Goal: Feedback & Contribution: Submit feedback/report problem

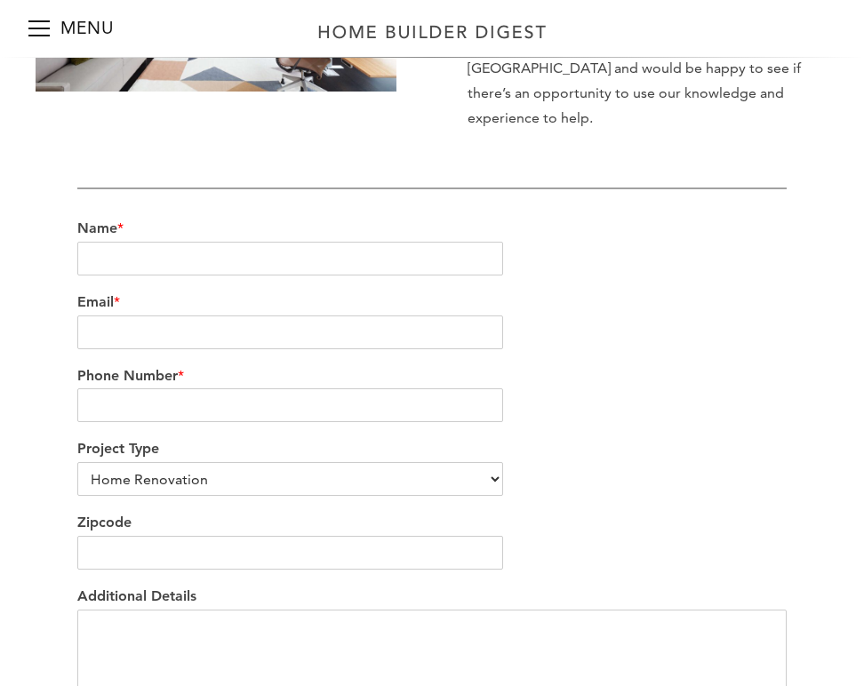
scroll to position [377, 0]
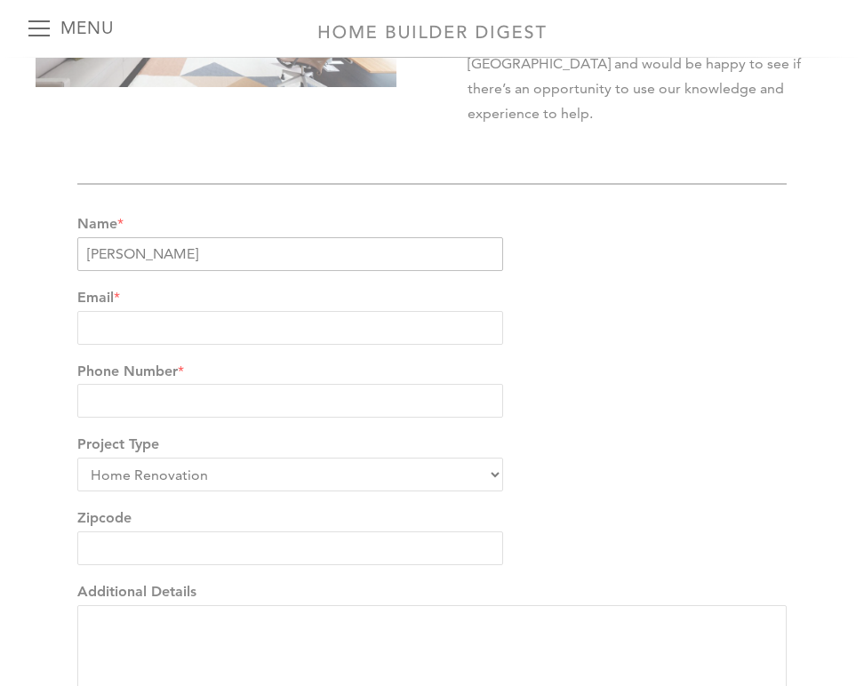
type input "[PERSON_NAME]"
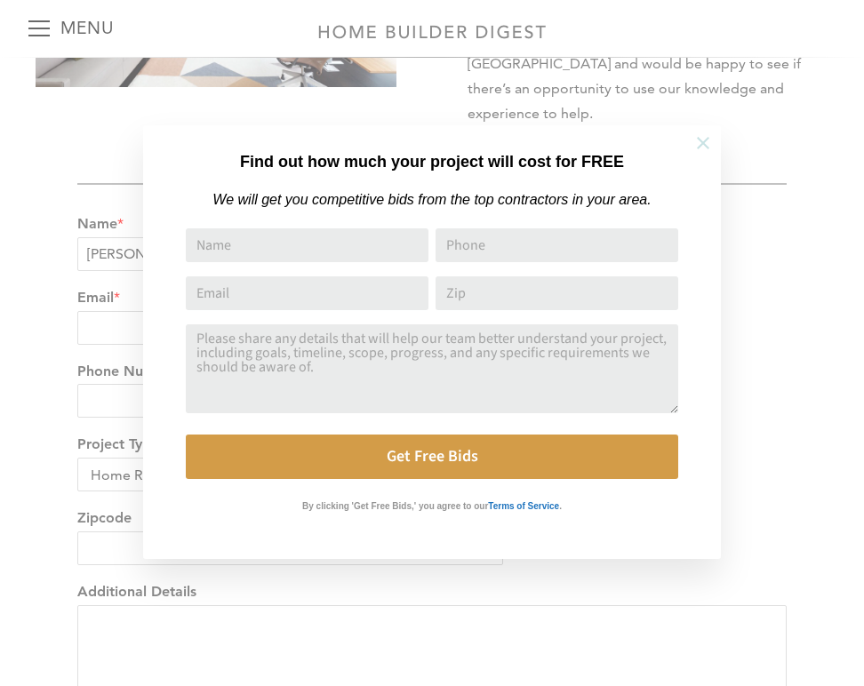
click at [691, 143] on button at bounding box center [703, 143] width 62 height 62
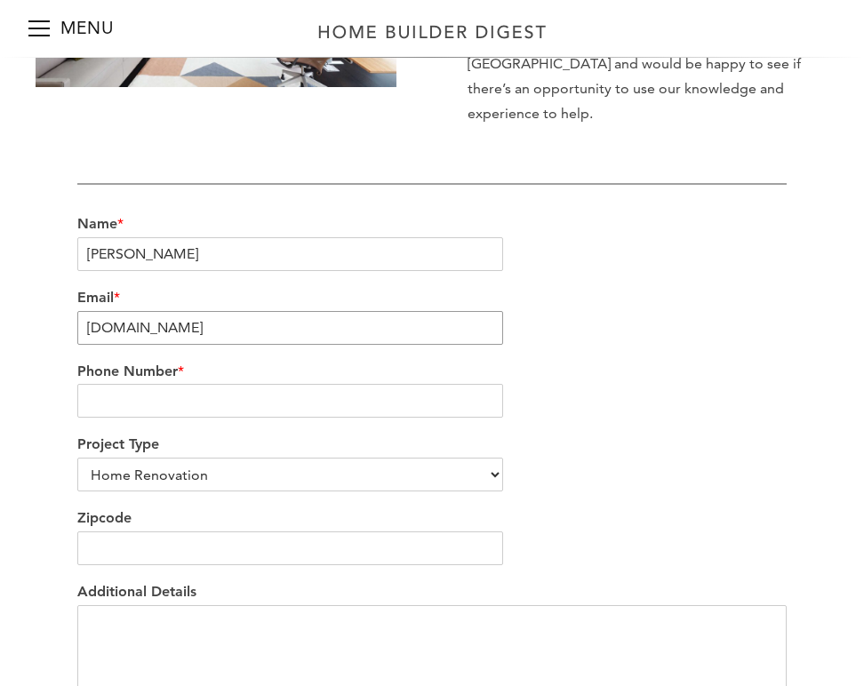
click at [87, 311] on input "[DOMAIN_NAME]" at bounding box center [290, 328] width 426 height 34
type input "[EMAIL_ADDRESS][DOMAIN_NAME]"
click at [265, 384] on input "Phone Number *" at bounding box center [290, 401] width 426 height 34
type input "8187475328"
select select "Other"
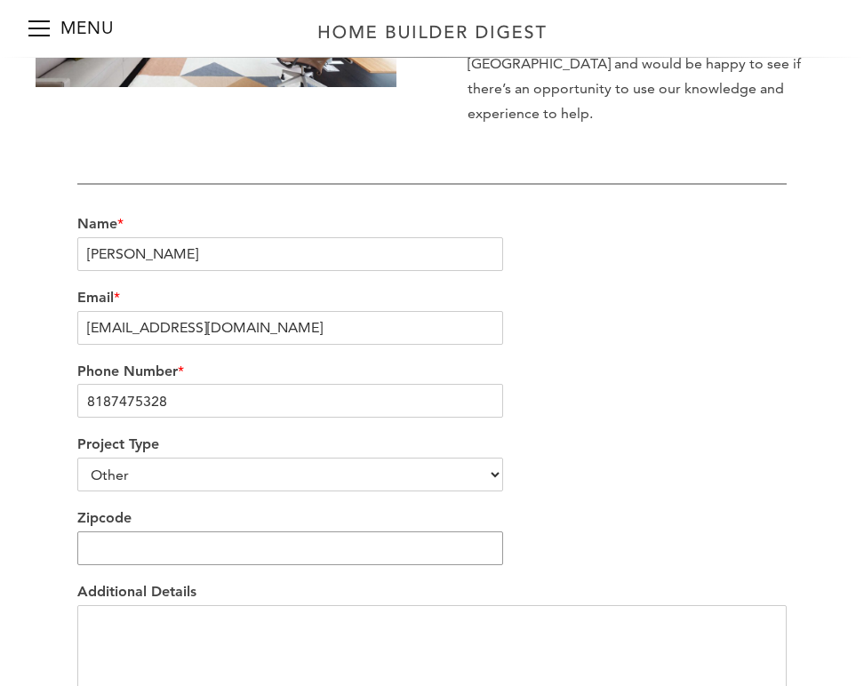
click at [220, 531] on input "Zipcode" at bounding box center [290, 548] width 426 height 34
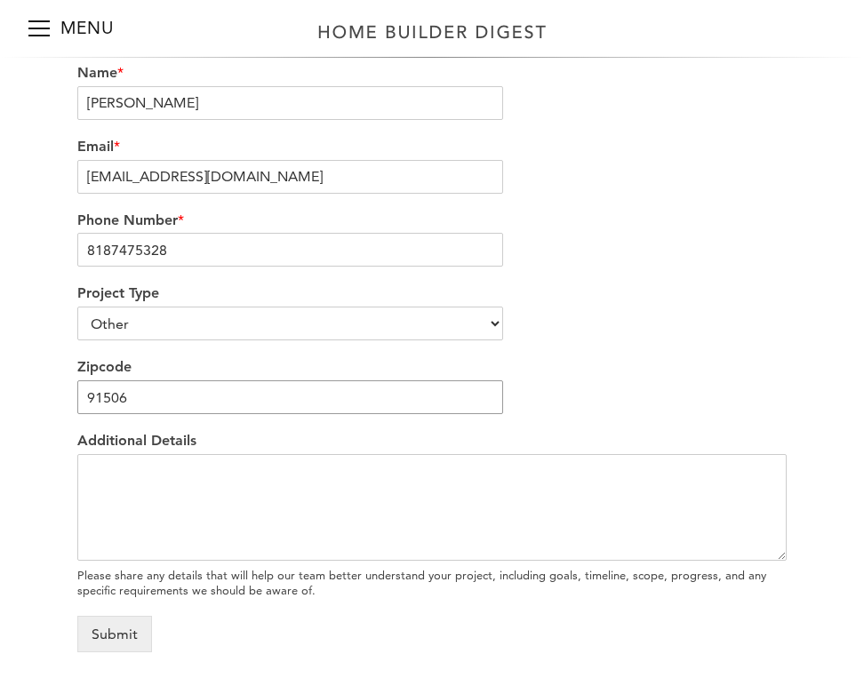
scroll to position [546, 0]
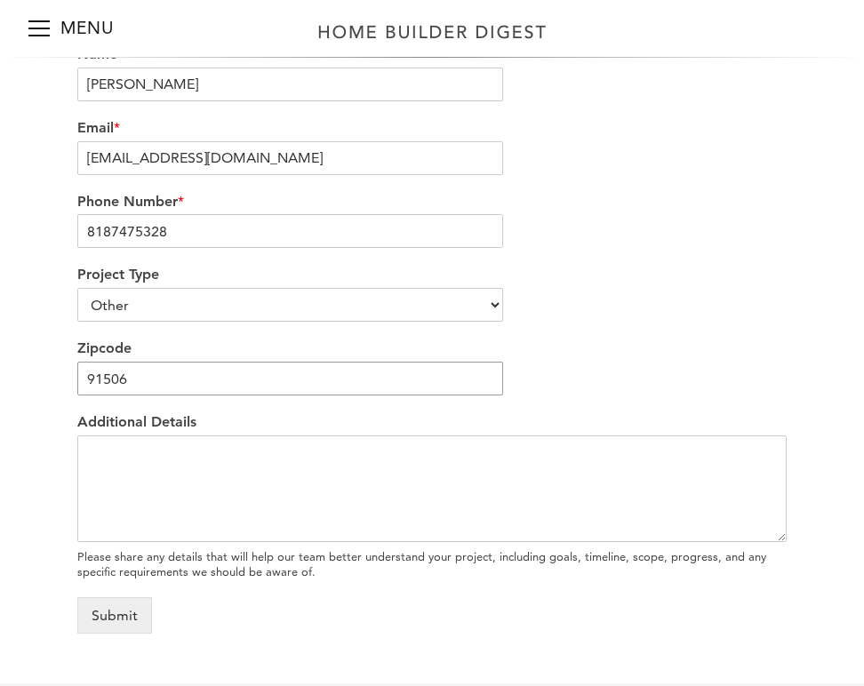
type input "91506"
click at [309, 448] on textarea "Additional Details" at bounding box center [431, 488] width 709 height 107
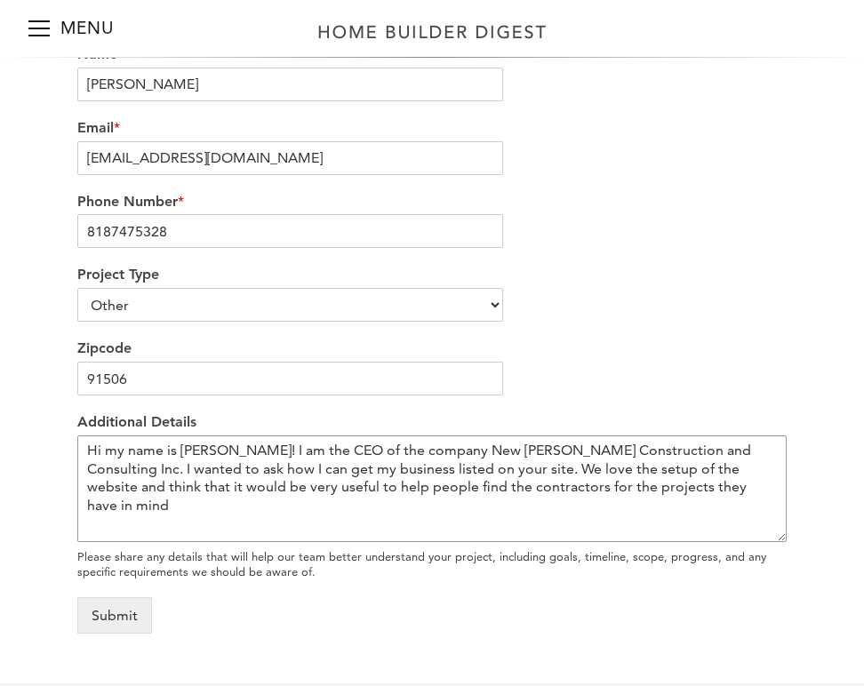
drag, startPoint x: 654, startPoint y: 465, endPoint x: 0, endPoint y: 383, distance: 659.1
click at [0, 384] on div "We’re love to hear from you Our team would be delighted to hear from you and ea…" at bounding box center [432, 148] width 864 height 1071
click at [107, 435] on textarea "Hi my name is [PERSON_NAME]! I am the CEO of the company New [PERSON_NAME] Cons…" at bounding box center [431, 488] width 709 height 107
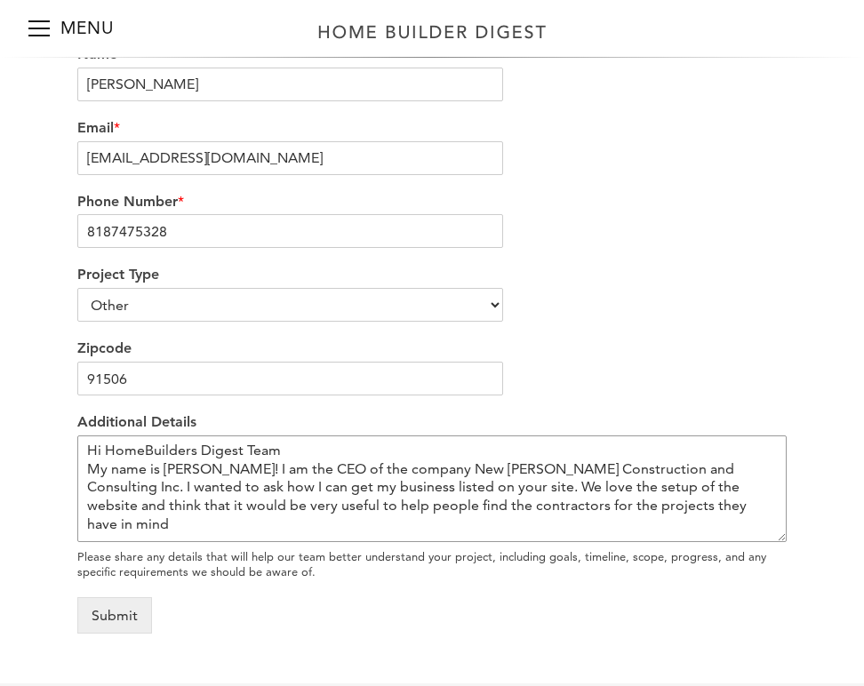
click at [194, 443] on textarea "Hi HomeBuilders Digest Team My name is [PERSON_NAME]! I am the CEO of the compa…" at bounding box center [431, 488] width 709 height 107
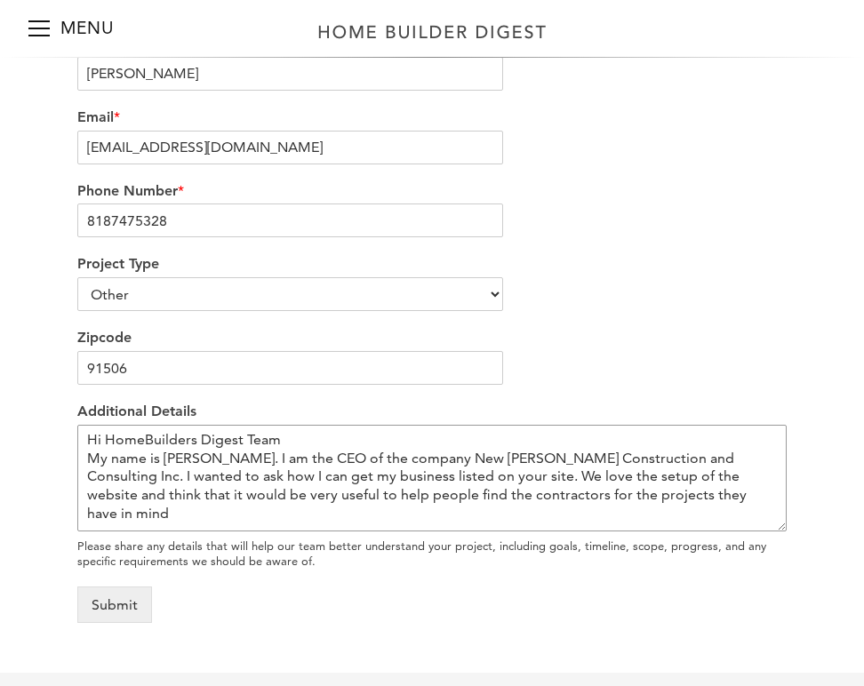
scroll to position [560, 0]
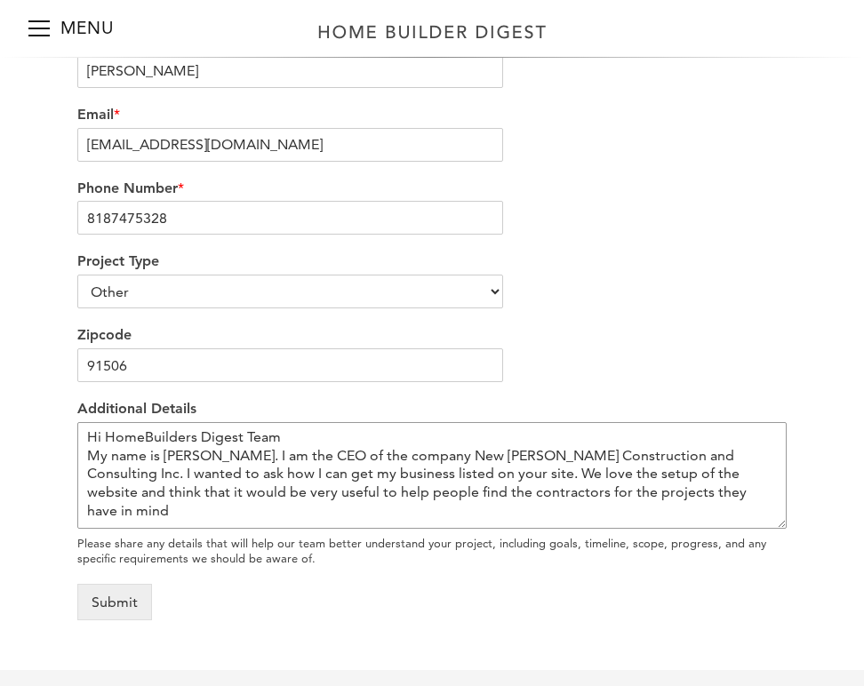
click at [662, 431] on textarea "Hi HomeBuilders Digest Team My name is [PERSON_NAME]. I am the CEO of the compa…" at bounding box center [431, 475] width 709 height 107
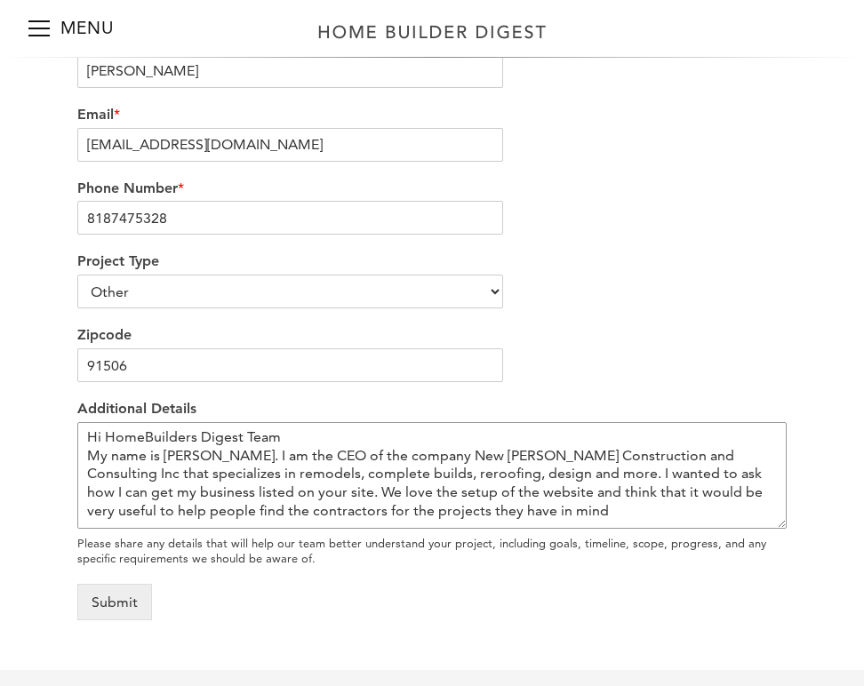
drag, startPoint x: 169, startPoint y: 464, endPoint x: 416, endPoint y: 490, distance: 248.4
click at [416, 490] on textarea "Hi HomeBuilders Digest Team My name is [PERSON_NAME]. I am the CEO of the compa…" at bounding box center [431, 475] width 709 height 107
paste textarea "really appreciate the layout and functionality of your site and believe it woul…"
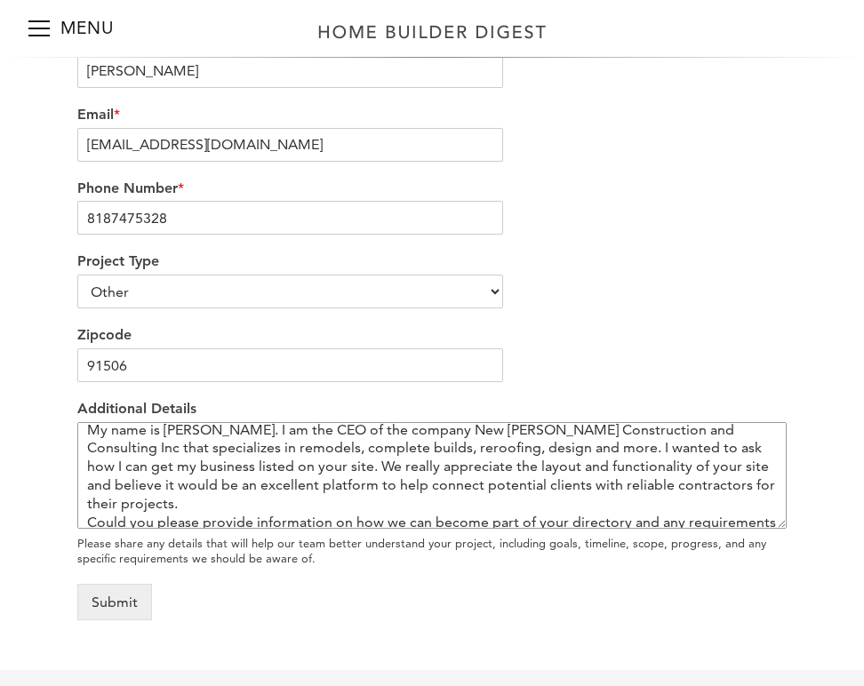
scroll to position [34, 0]
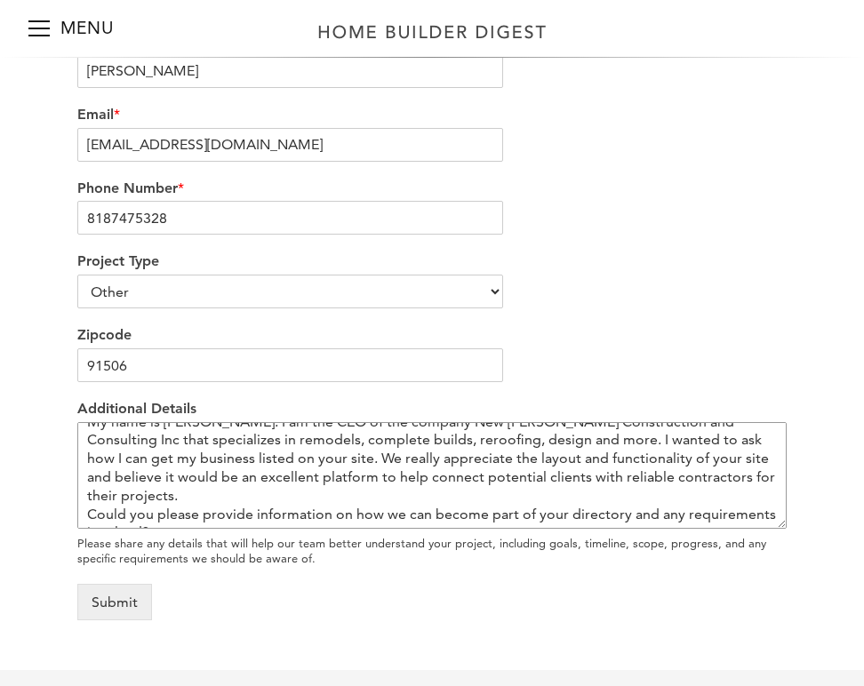
drag, startPoint x: 168, startPoint y: 428, endPoint x: 456, endPoint y: 412, distance: 288.4
click at [456, 422] on textarea "Hi HomeBuilders Digest Team My name is [PERSON_NAME]. I am the CEO of the compa…" at bounding box center [431, 475] width 709 height 107
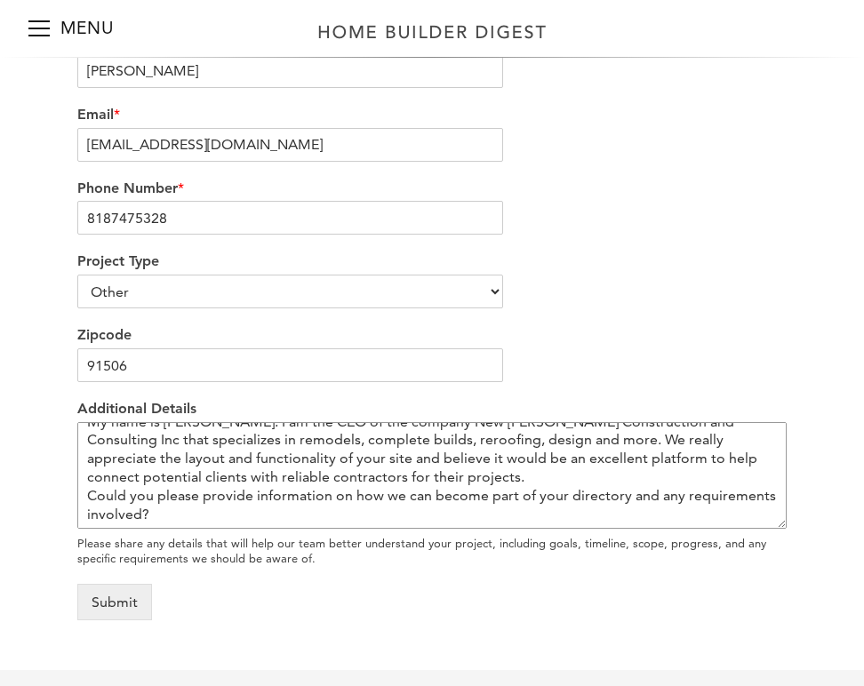
click at [475, 422] on textarea "Hi HomeBuilders Digest Team My name is [PERSON_NAME]. I am the CEO of the compa…" at bounding box center [431, 475] width 709 height 107
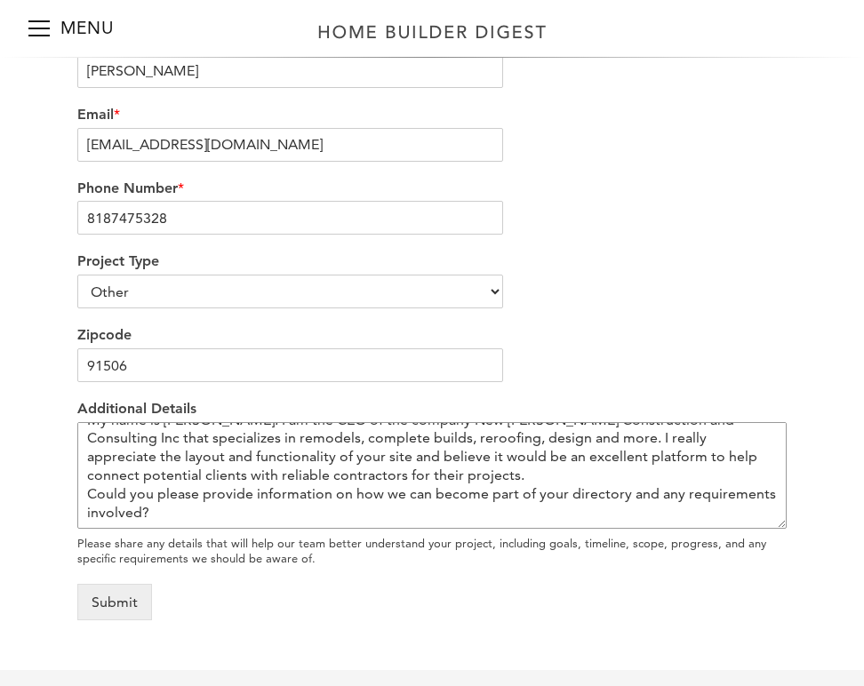
scroll to position [48, 0]
click at [88, 451] on textarea "Hi HomeBuilders Digest Team My name is [PERSON_NAME]. I am the CEO of the compa…" at bounding box center [431, 475] width 709 height 107
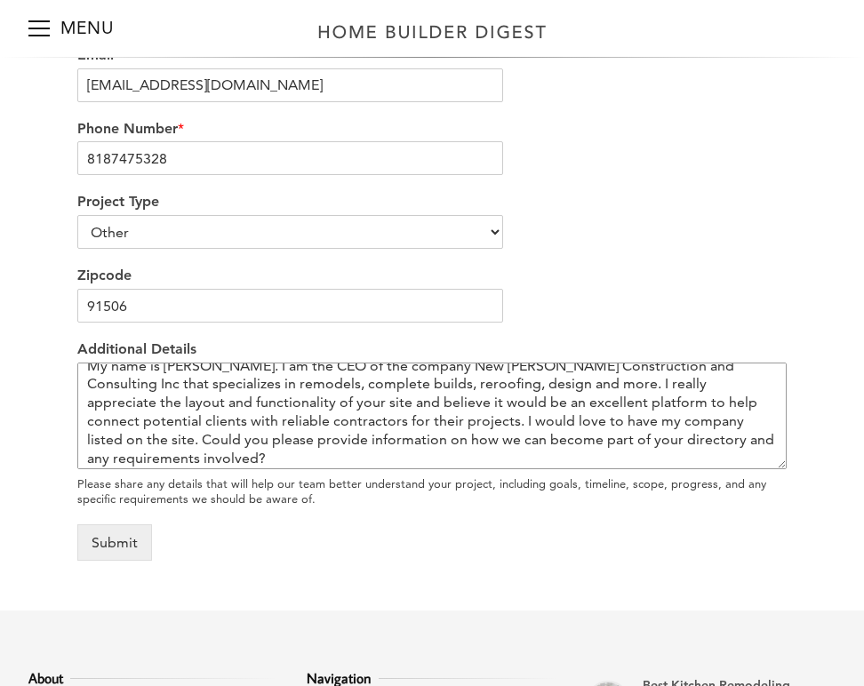
scroll to position [625, 0]
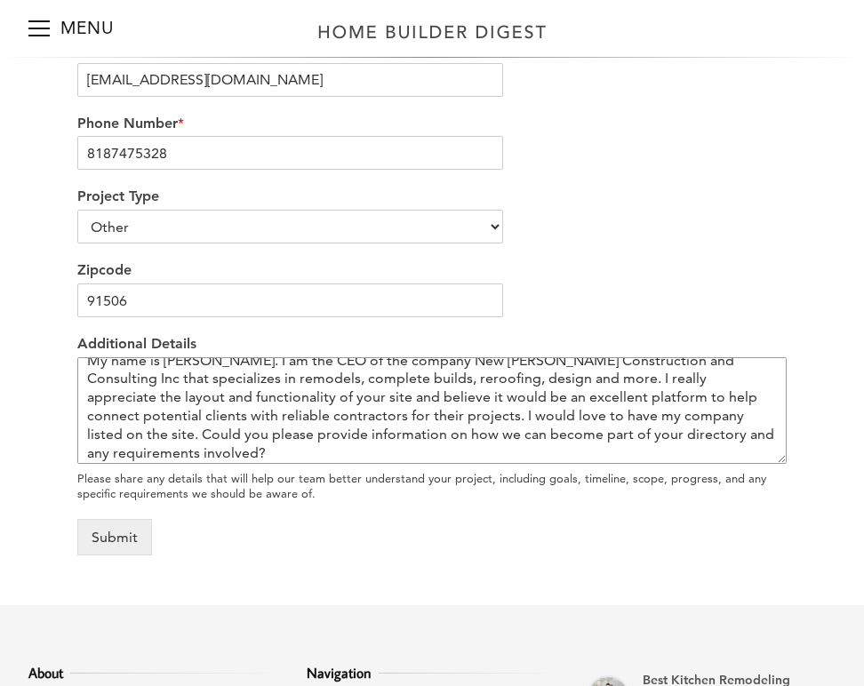
click at [672, 402] on textarea "Hi HomeBuilders Digest Team My name is [PERSON_NAME]. I am the CEO of the compa…" at bounding box center [431, 410] width 709 height 107
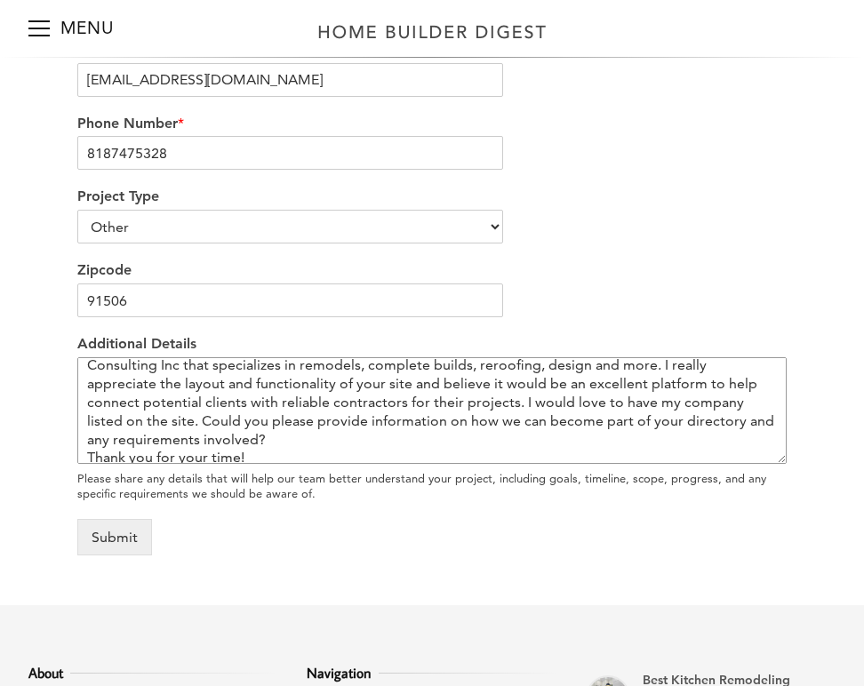
scroll to position [0, 0]
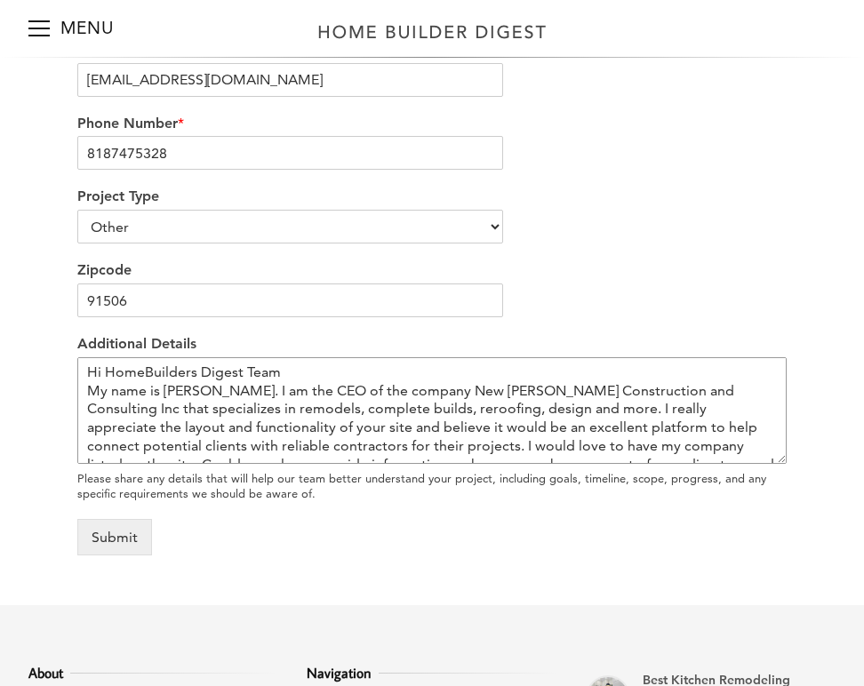
drag, startPoint x: 266, startPoint y: 410, endPoint x: 5, endPoint y: 278, distance: 291.7
click at [5, 278] on div "We’re love to hear from you Our team would be delighted to hear from you and ea…" at bounding box center [432, 69] width 864 height 1071
click at [310, 357] on textarea "Hi HomeBuilders Digest Team My name is [PERSON_NAME]. I am the CEO of the compa…" at bounding box center [431, 410] width 709 height 107
drag, startPoint x: 103, startPoint y: 347, endPoint x: 68, endPoint y: 348, distance: 34.7
click at [68, 348] on div "We’re love to hear from you Our team would be delighted to hear from you and ea…" at bounding box center [431, 70] width 807 height 1014
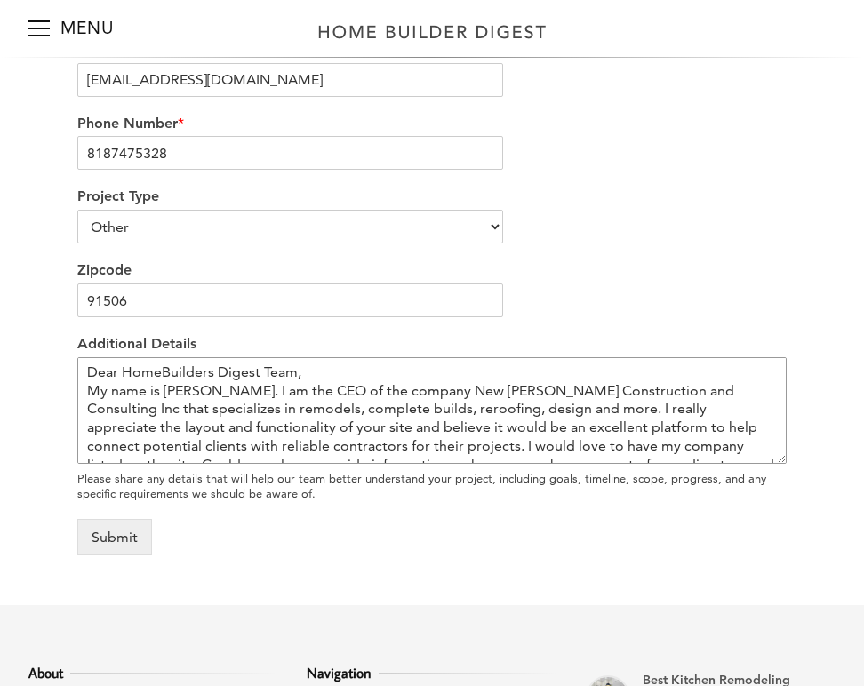
scroll to position [48, 0]
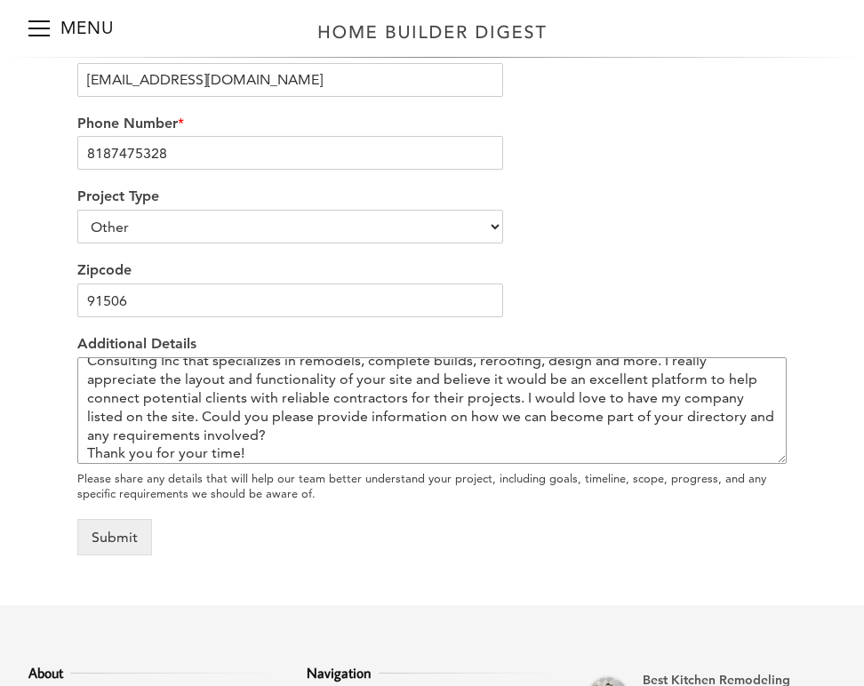
drag, startPoint x: 86, startPoint y: 344, endPoint x: 716, endPoint y: 489, distance: 646.5
click at [717, 490] on form "Name * [PERSON_NAME] Email * [EMAIL_ADDRESS][DOMAIN_NAME] Phone Number * [PHONE…" at bounding box center [431, 256] width 709 height 597
type textarea "Dear HomeBuilders Digest Team, My name is [PERSON_NAME]. I am the CEO of the co…"
click at [576, 471] on div "Please share any details that will help our team better understand your project…" at bounding box center [431, 486] width 709 height 30
click at [128, 519] on button "Submit" at bounding box center [114, 537] width 75 height 36
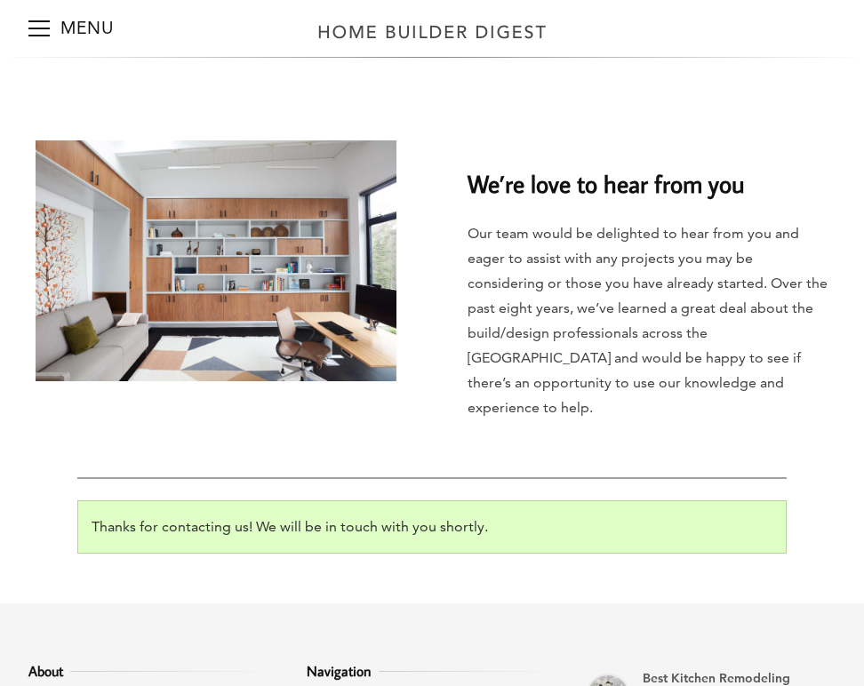
scroll to position [84, 0]
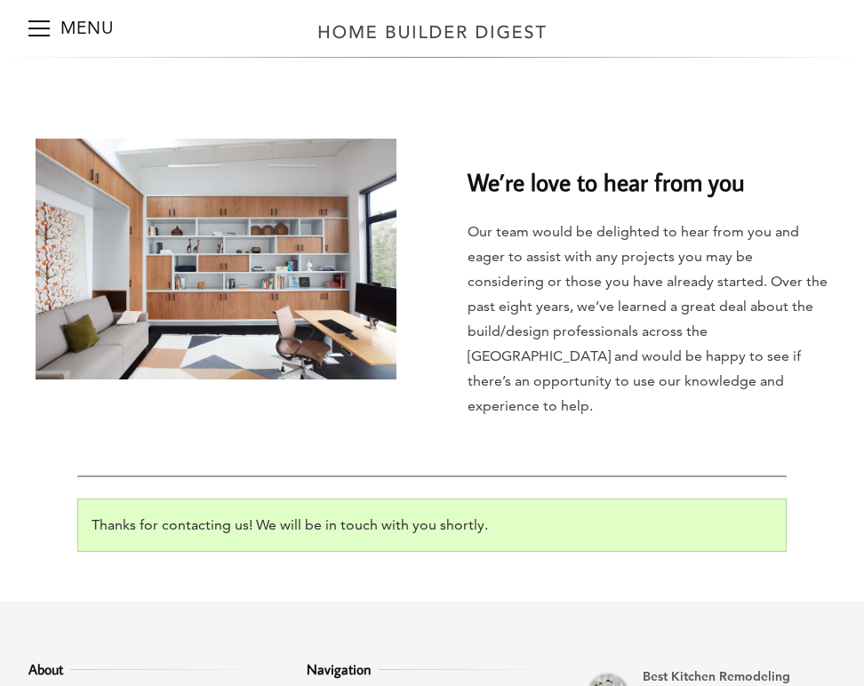
click at [388, 513] on p "Thanks for contacting us! We will be in touch with you shortly." at bounding box center [432, 525] width 681 height 25
click at [230, 513] on p "Thanks for contacting us! We will be in touch with you shortly." at bounding box center [432, 525] width 681 height 25
